Goal: Task Accomplishment & Management: Manage account settings

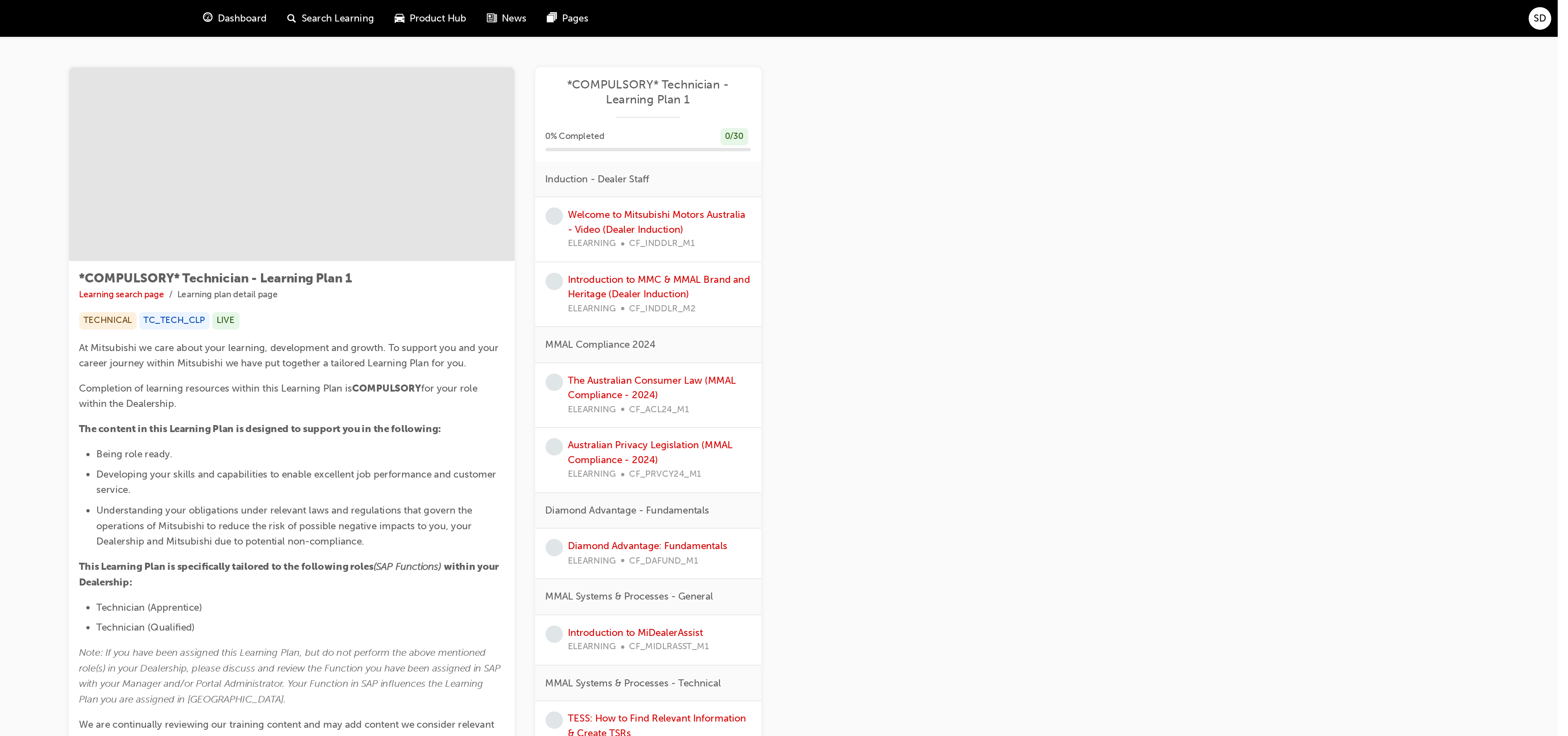
click at [1555, 17] on div "SD" at bounding box center [1556, 11] width 14 height 14
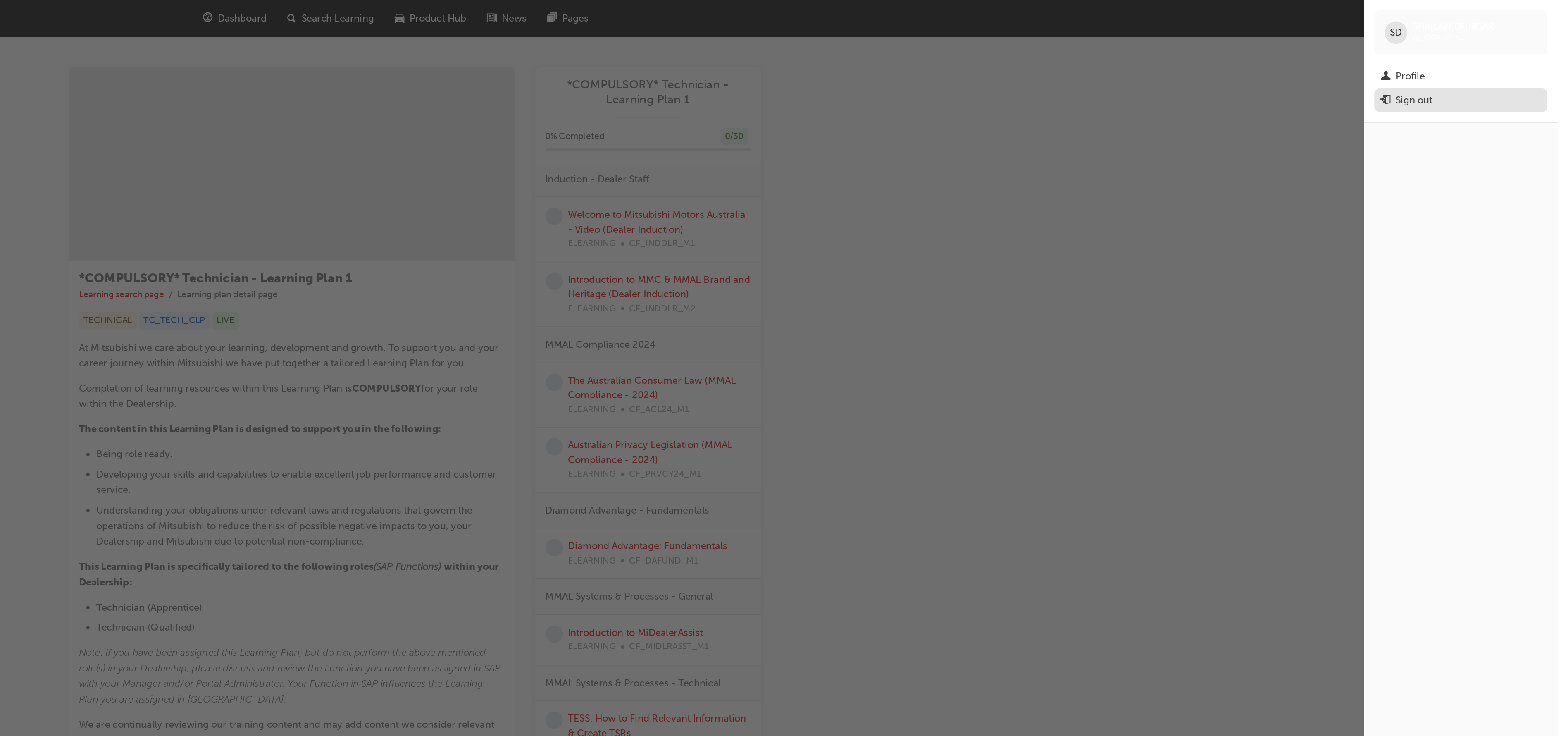
click at [1500, 67] on div "Sign out" at bounding box center [1506, 64] width 102 height 10
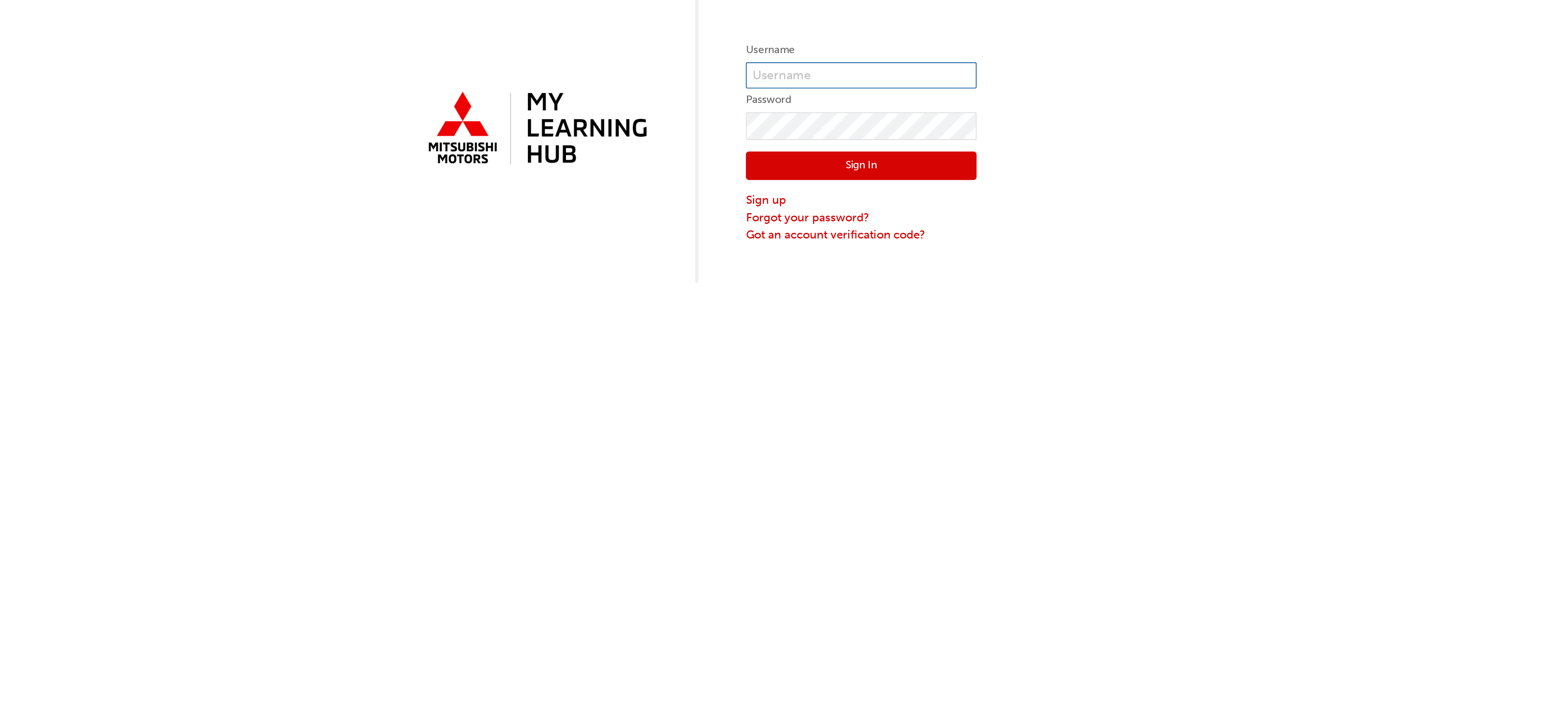
click at [863, 93] on input "text" at bounding box center [870, 90] width 122 height 14
type input "0005829955"
click button "Sign In" at bounding box center [870, 138] width 122 height 15
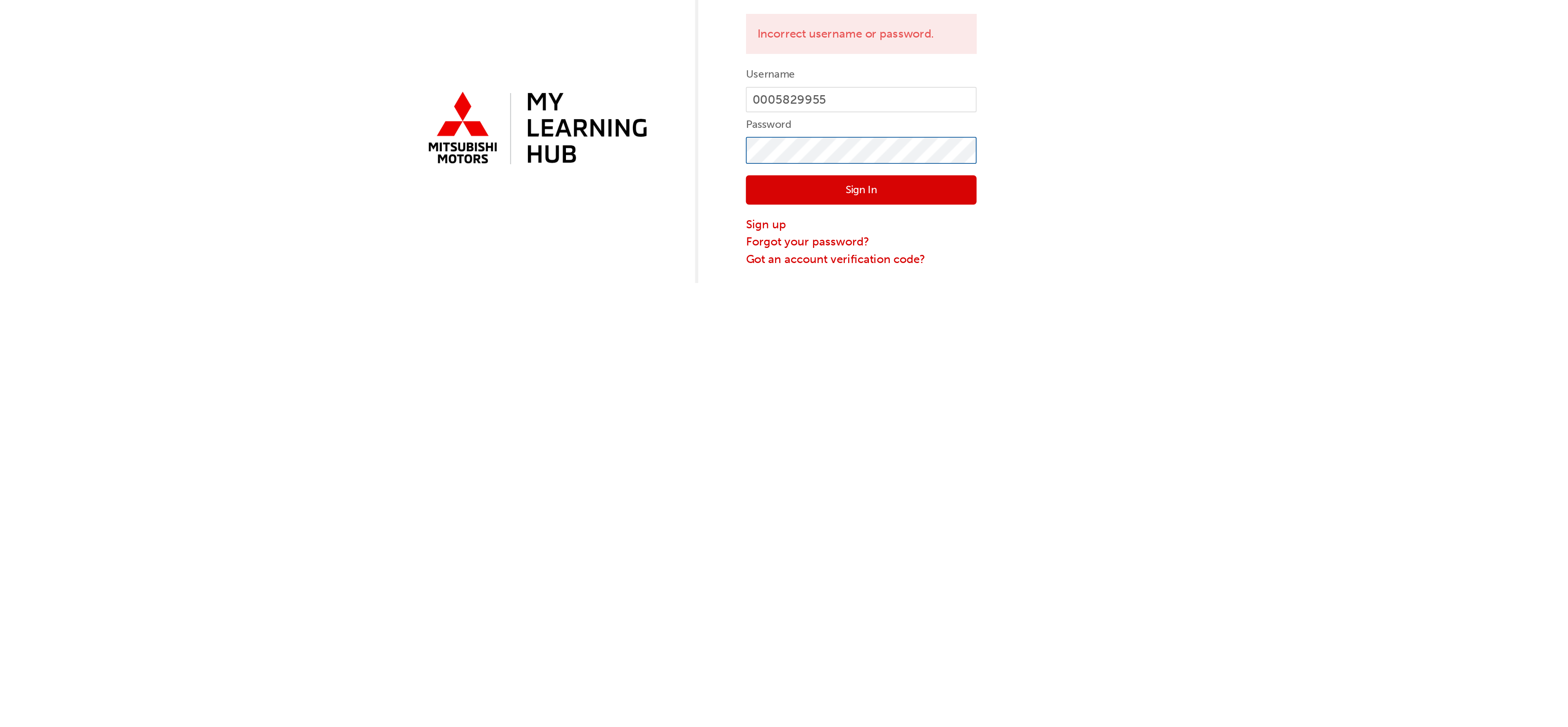
click button "Sign In" at bounding box center [870, 150] width 122 height 15
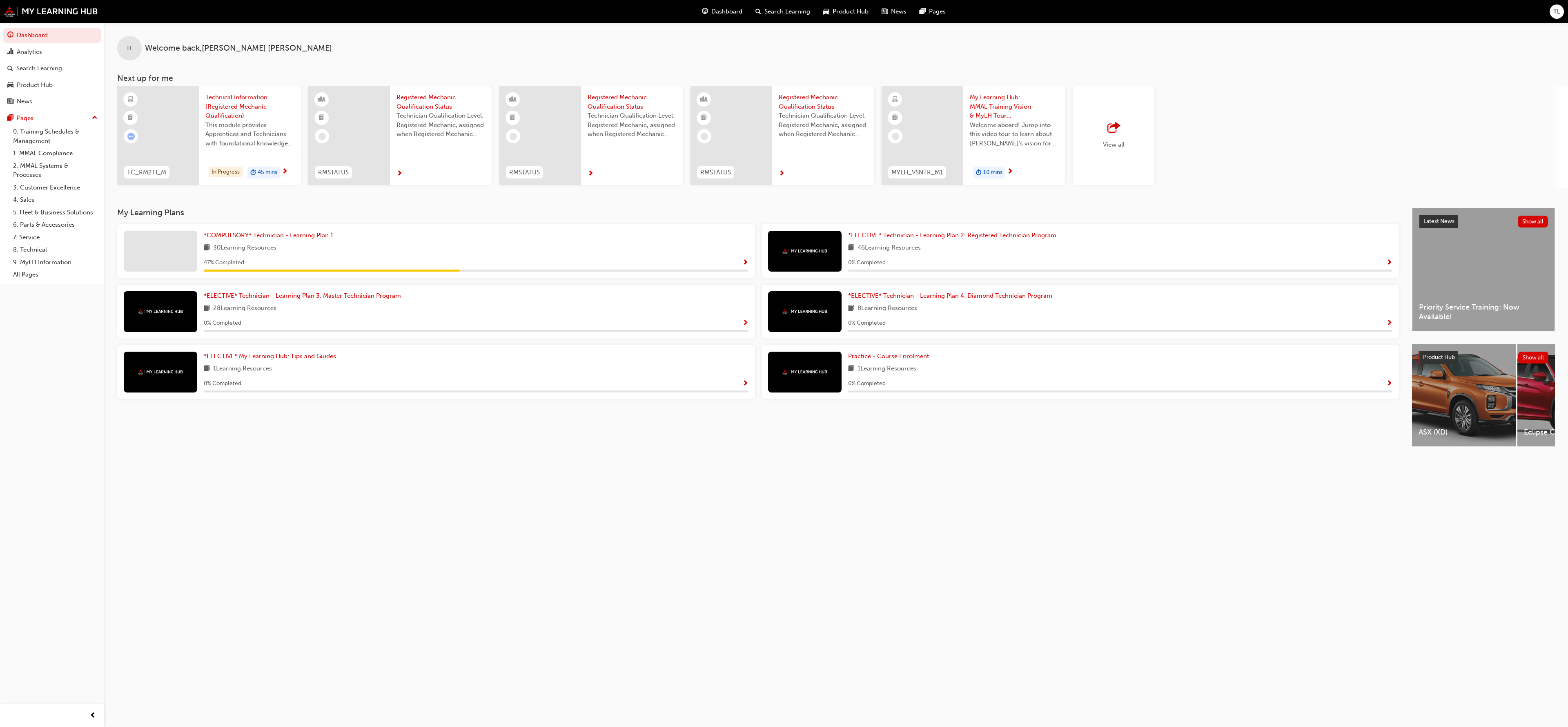
click at [1555, 15] on span "TL" at bounding box center [1556, 11] width 7 height 9
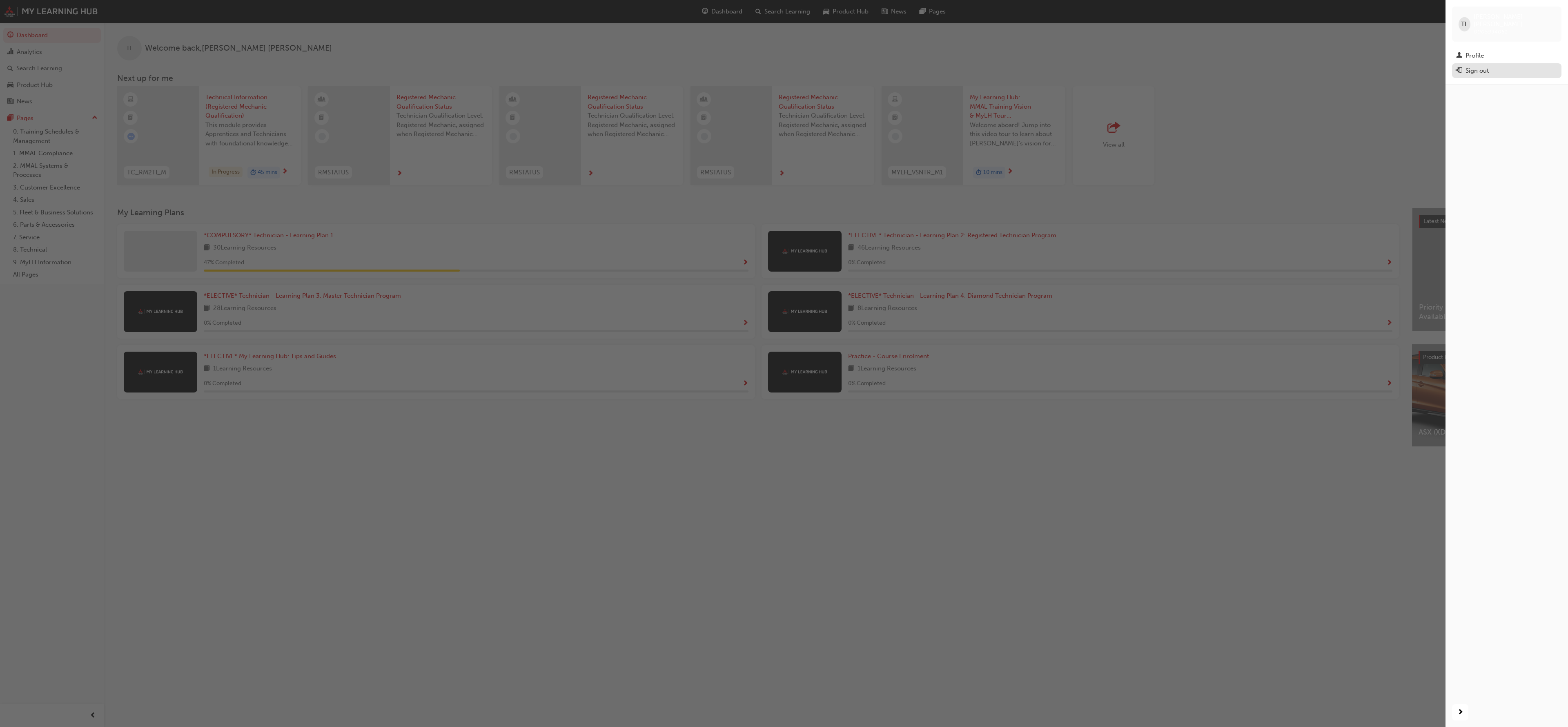
click at [1496, 66] on div "Sign out" at bounding box center [1507, 71] width 101 height 10
